Goal: Navigation & Orientation: Find specific page/section

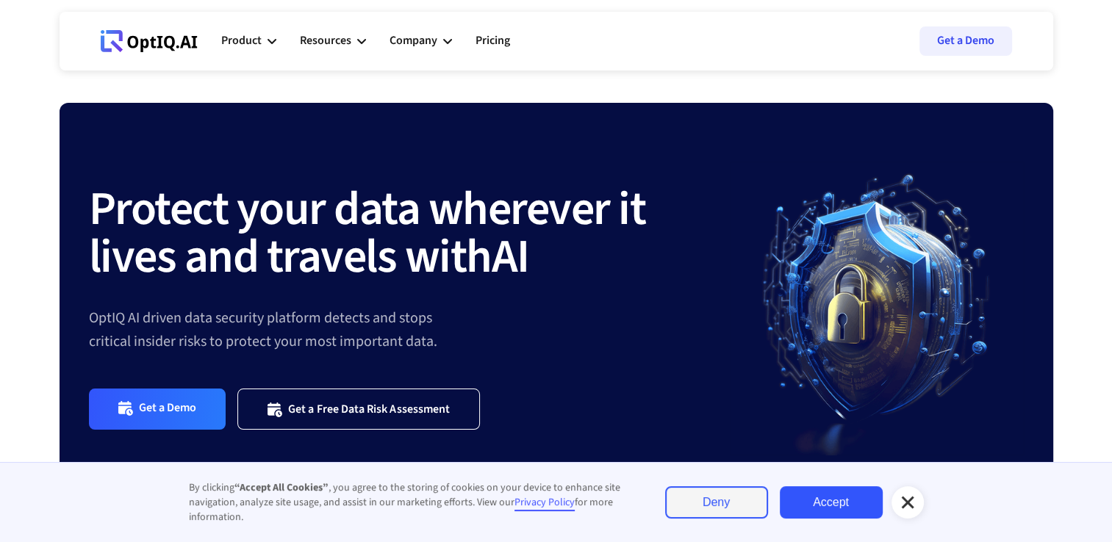
click at [823, 507] on link "Accept" at bounding box center [831, 502] width 103 height 32
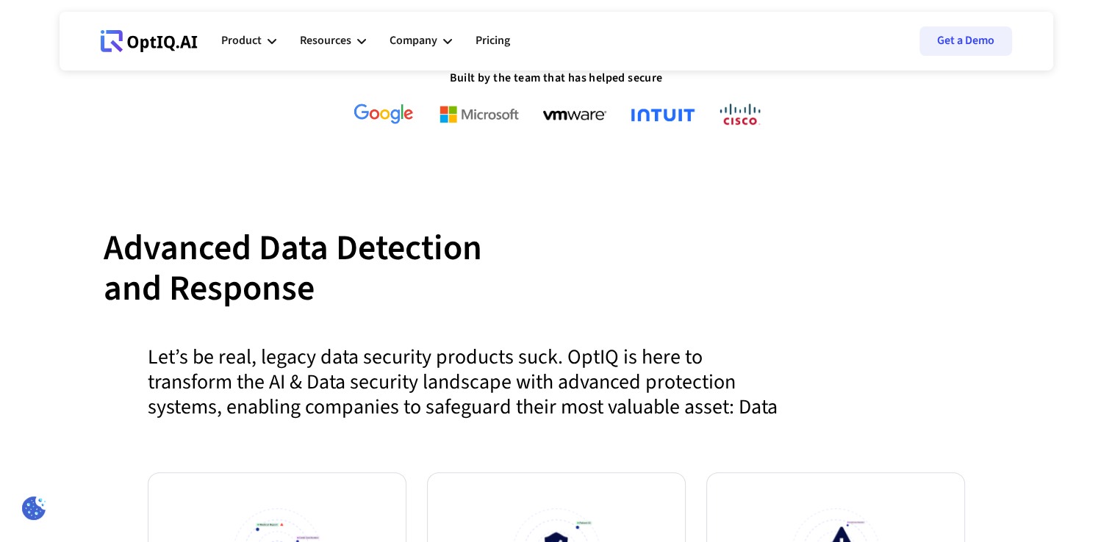
scroll to position [499, 0]
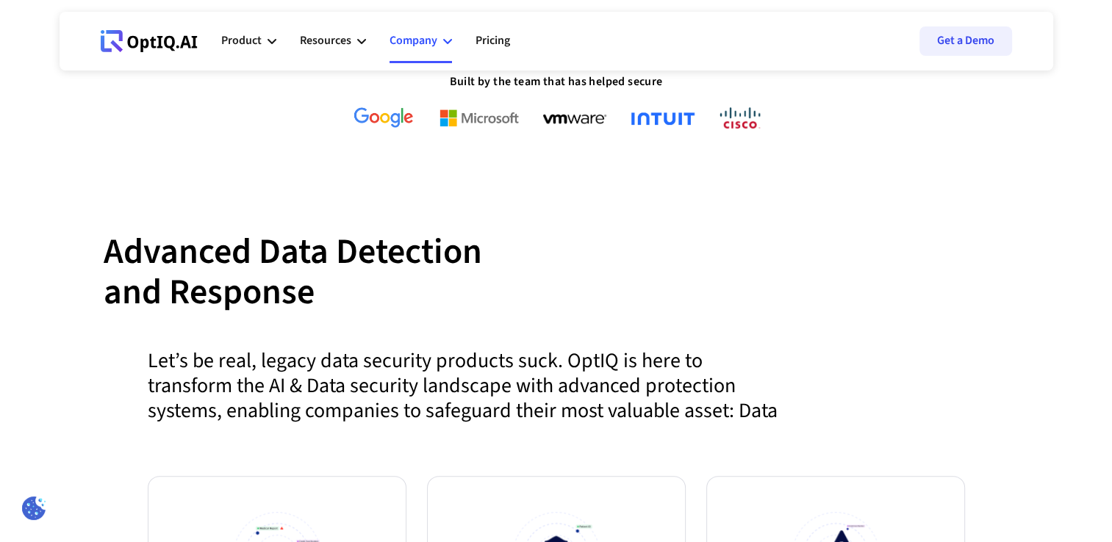
click at [441, 42] on div "Company" at bounding box center [420, 41] width 62 height 44
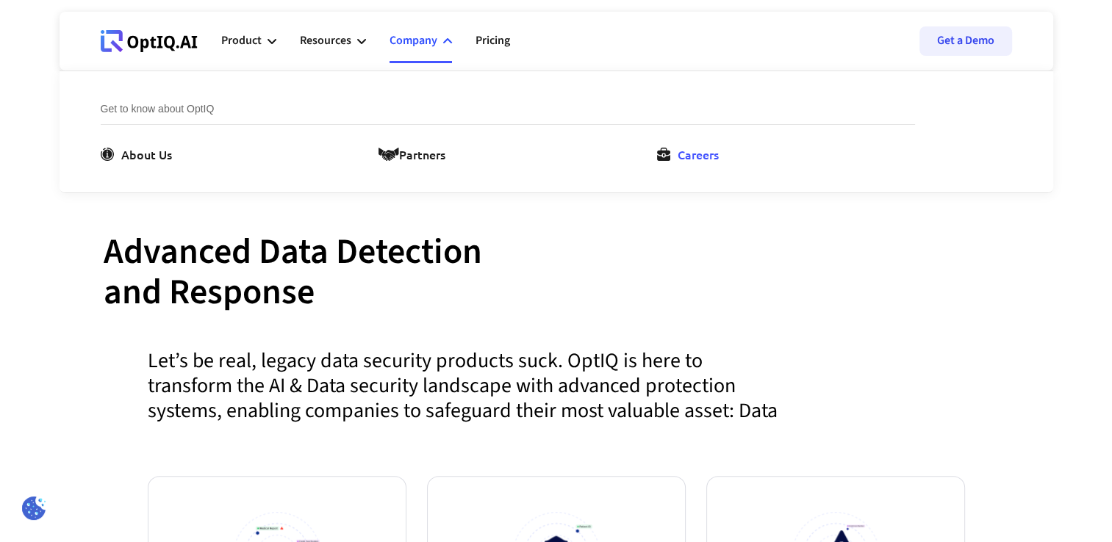
click at [706, 151] on div "Careers" at bounding box center [697, 154] width 41 height 18
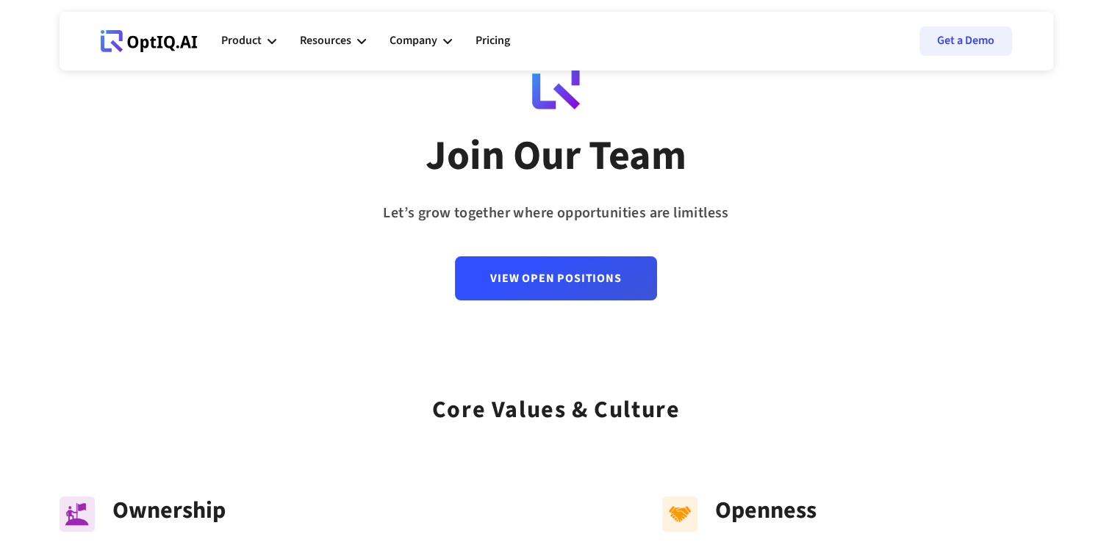
scroll to position [41, 0]
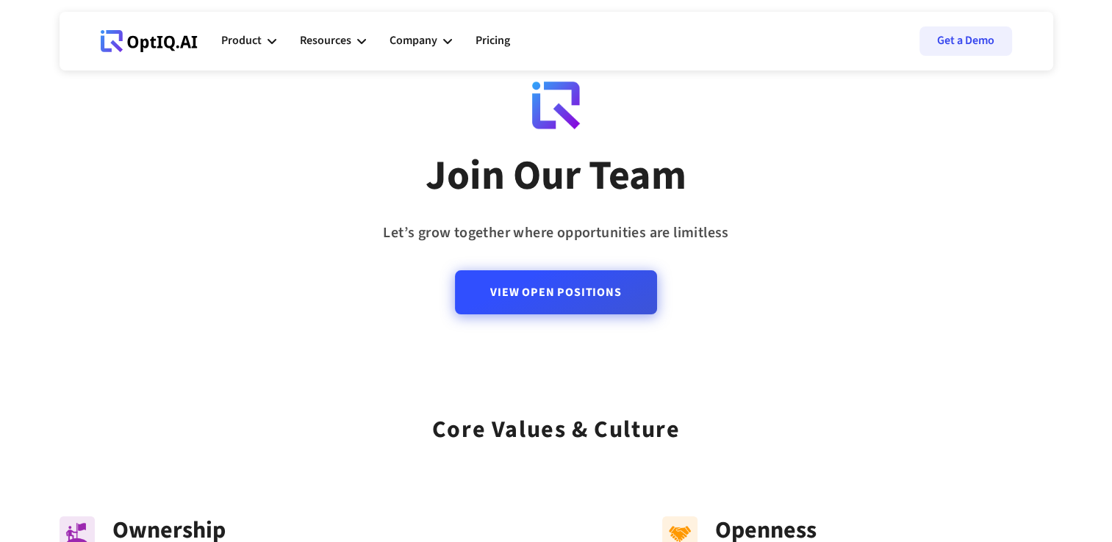
click at [552, 297] on link "View Open Positions" at bounding box center [555, 292] width 201 height 44
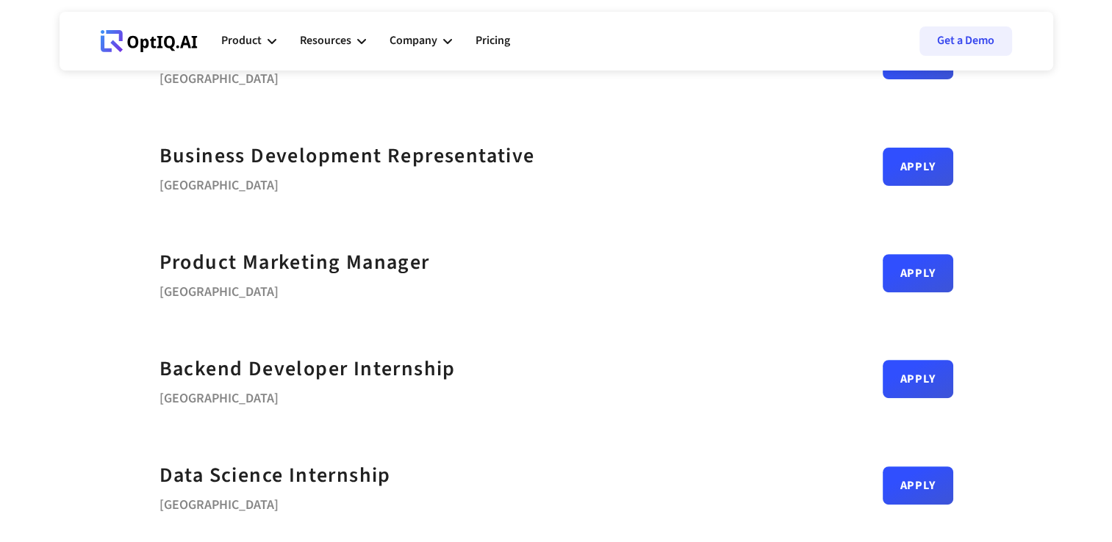
scroll to position [487, 0]
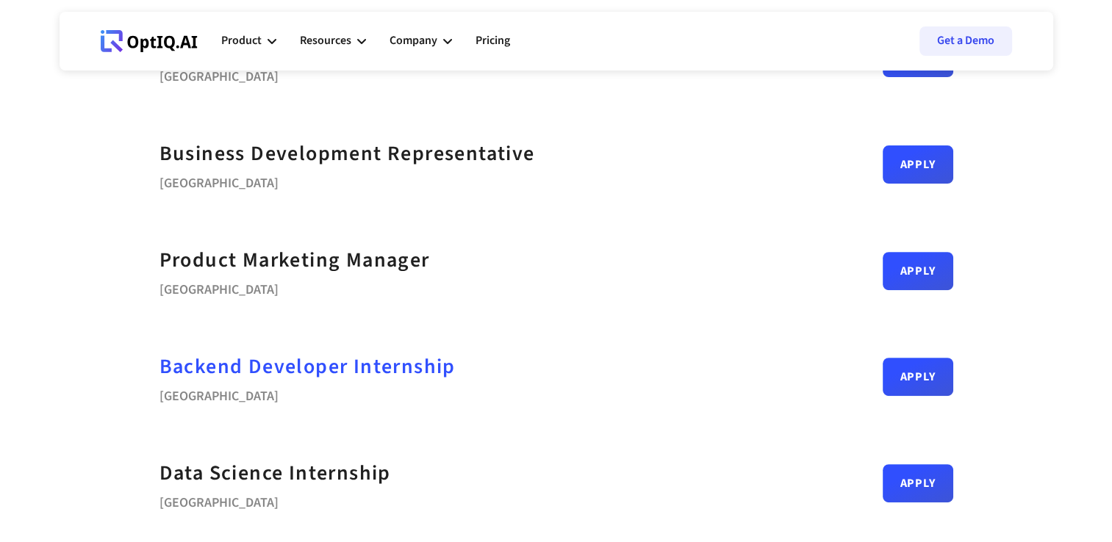
click at [417, 367] on strong "Backend Developer Internship" at bounding box center [307, 366] width 296 height 29
